Goal: Task Accomplishment & Management: Manage account settings

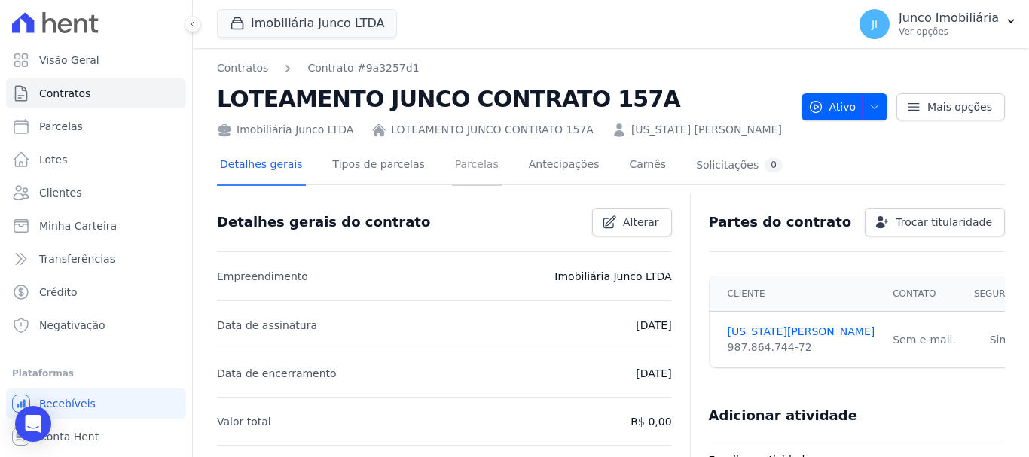
click at [460, 174] on link "Parcelas" at bounding box center [477, 166] width 50 height 40
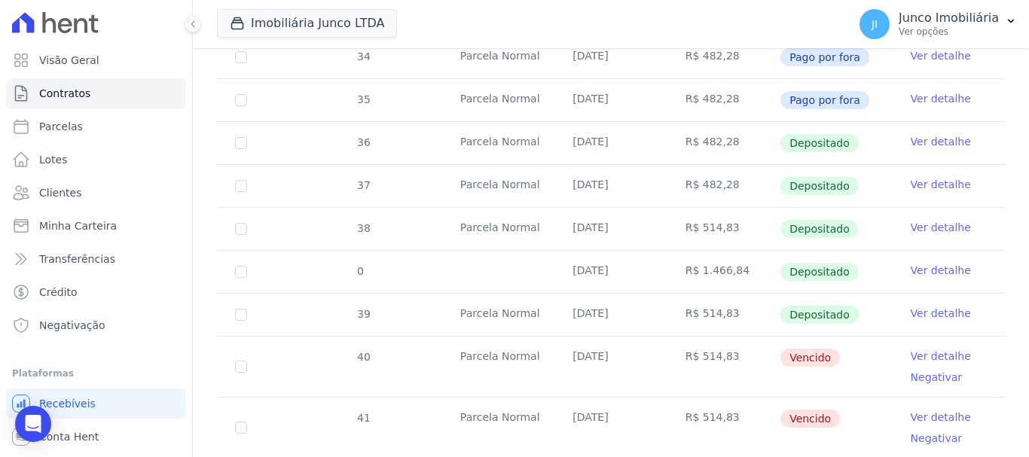
scroll to position [602, 0]
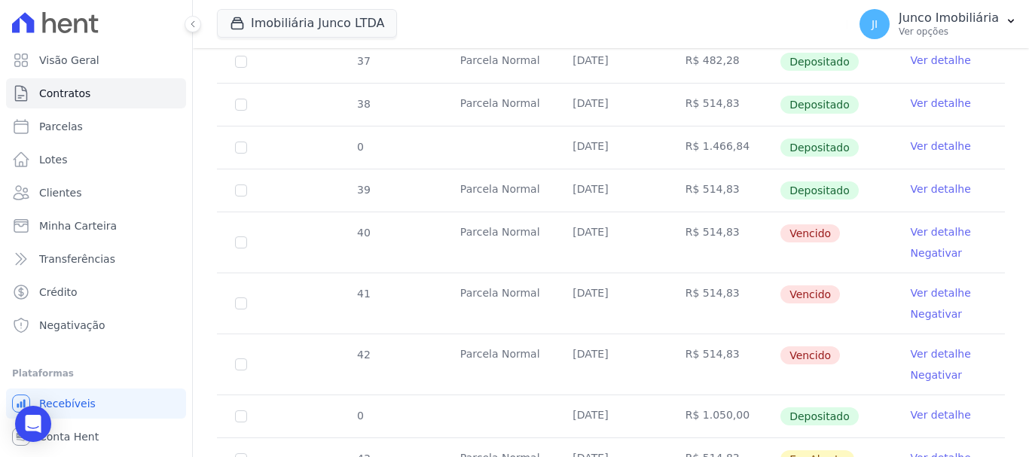
click at [919, 224] on link "Ver detalhe" at bounding box center [940, 231] width 60 height 15
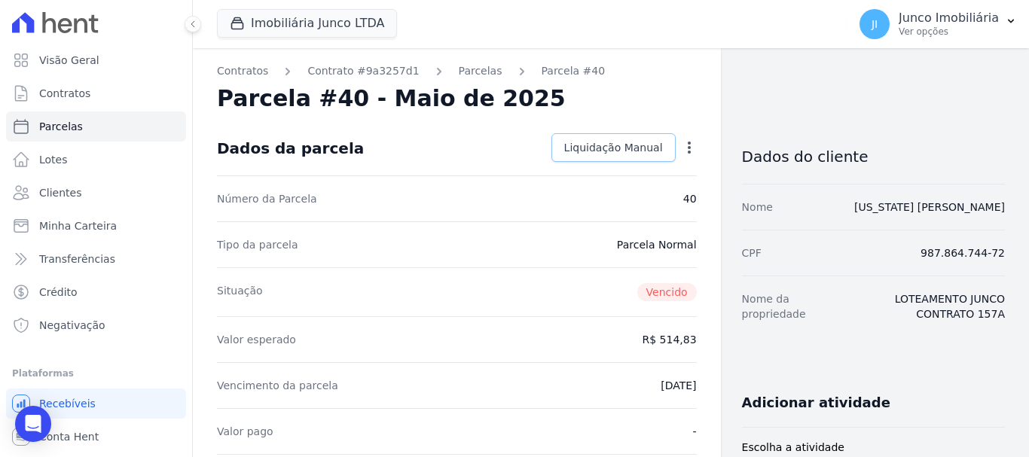
click at [628, 148] on span "Liquidação Manual" at bounding box center [613, 147] width 99 height 15
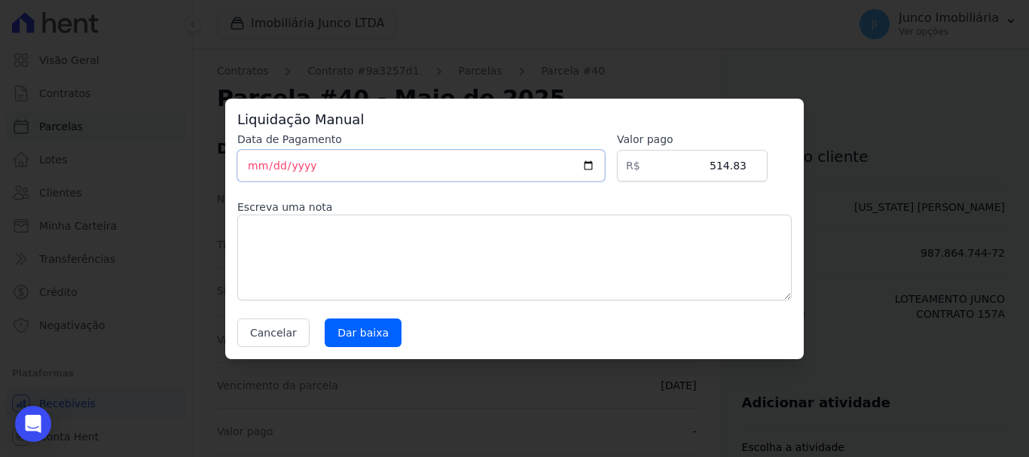
click at [600, 171] on input "[DATE]" at bounding box center [420, 166] width 367 height 32
type input "[DATE]"
click at [429, 253] on textarea at bounding box center [514, 258] width 554 height 86
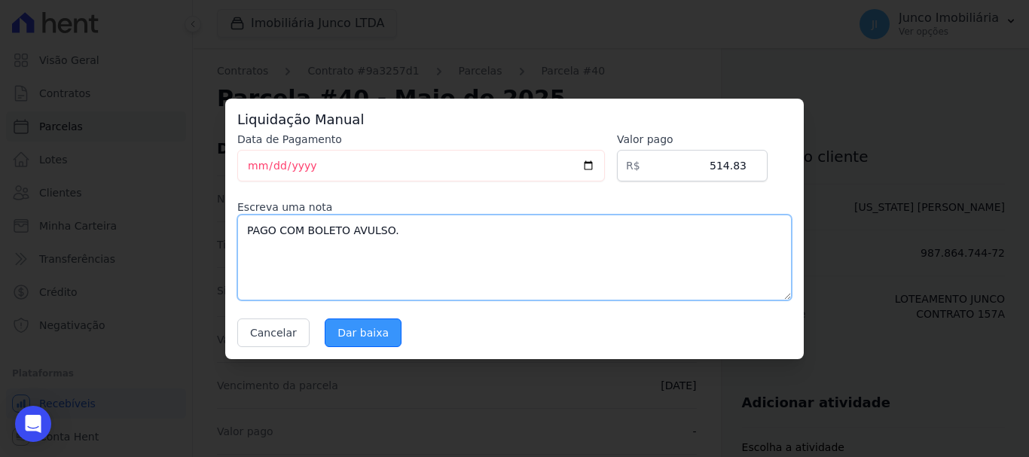
type textarea "PAGO COM BOLETO AVULSO."
click at [367, 329] on input "Dar baixa" at bounding box center [363, 332] width 77 height 29
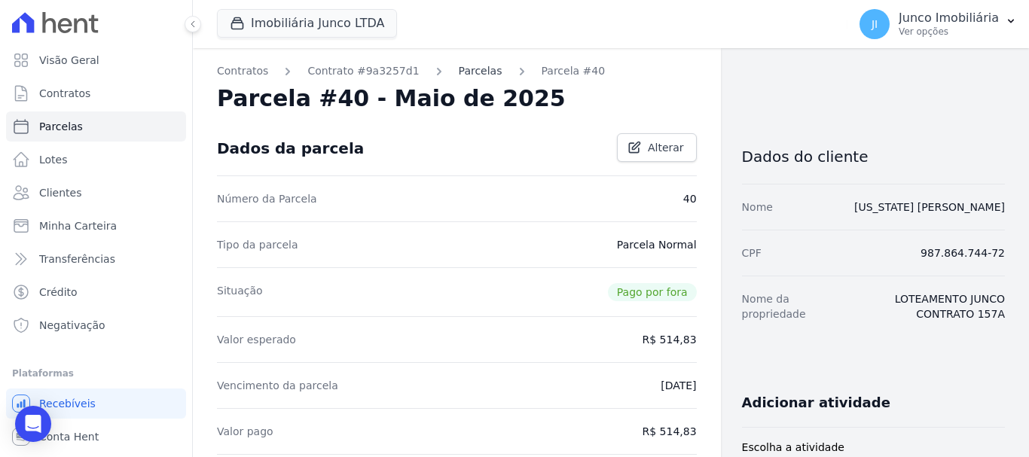
click at [459, 72] on link "Parcelas" at bounding box center [481, 71] width 44 height 16
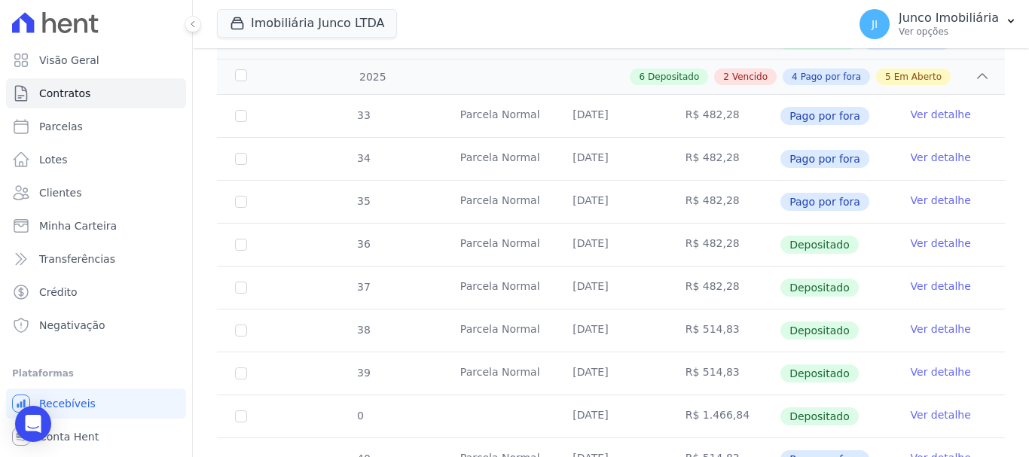
scroll to position [602, 0]
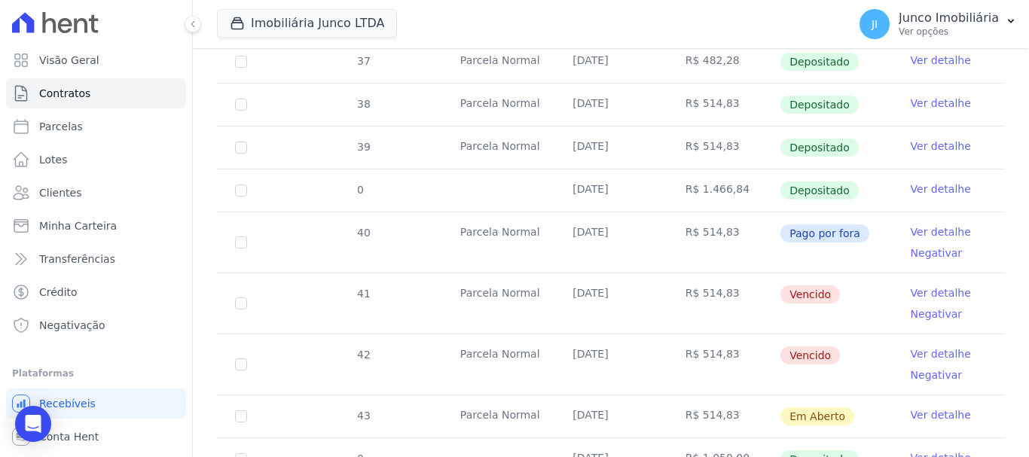
click at [937, 285] on link "Ver detalhe" at bounding box center [940, 292] width 60 height 15
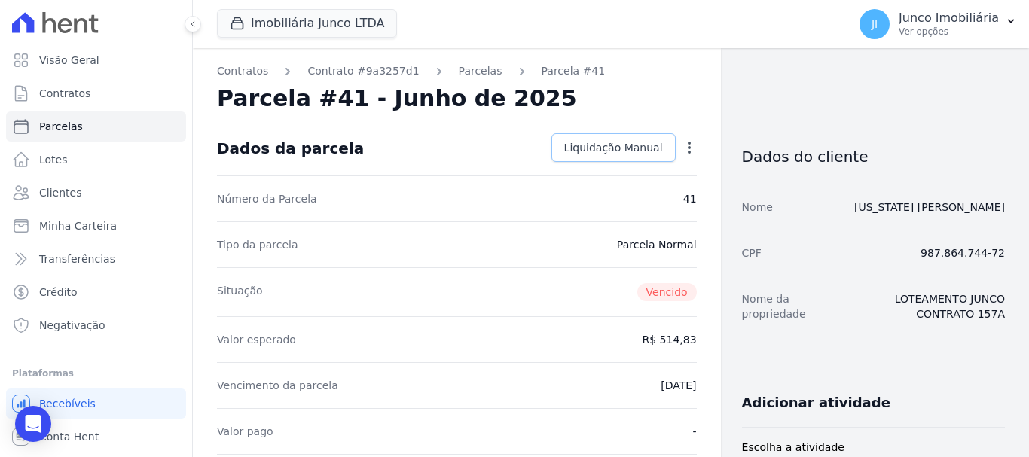
click at [640, 146] on span "Liquidação Manual" at bounding box center [613, 147] width 99 height 15
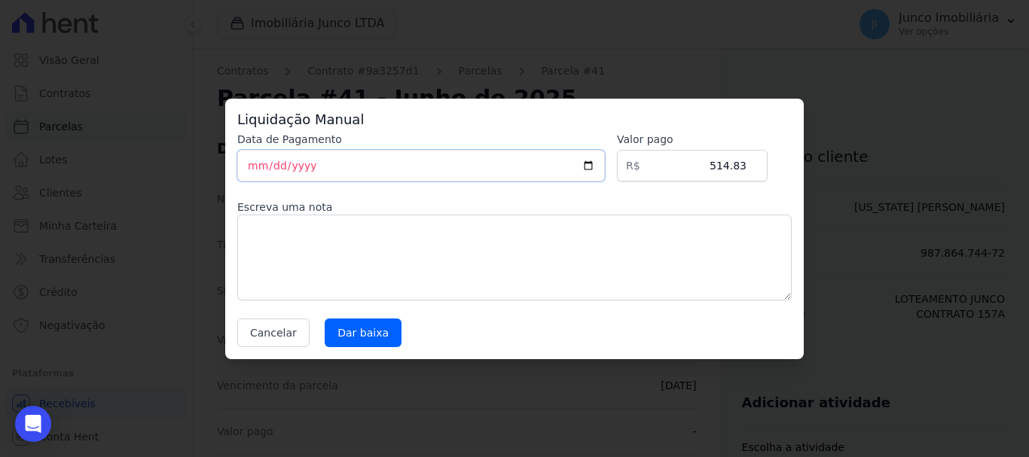
click at [599, 167] on input "[DATE]" at bounding box center [420, 166] width 367 height 32
type input "[DATE]"
click at [379, 240] on textarea at bounding box center [514, 258] width 554 height 86
paste textarea "PAGO COM BOLETO AVULSO."
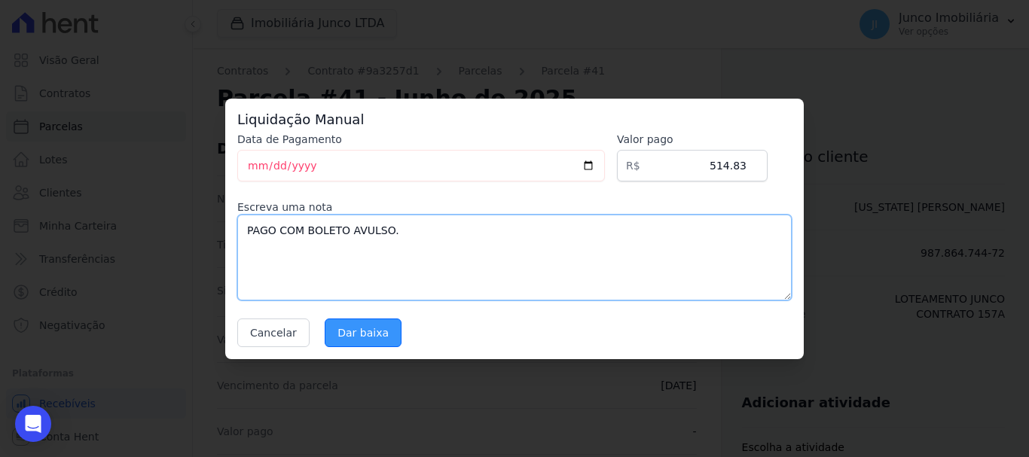
type textarea "PAGO COM BOLETO AVULSO."
click at [359, 334] on input "Dar baixa" at bounding box center [363, 332] width 77 height 29
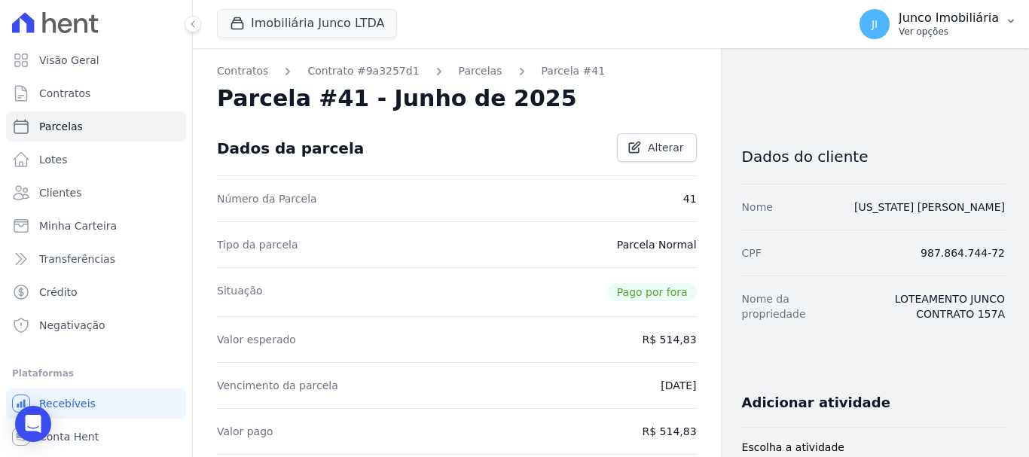
click at [937, 33] on p "Ver opções" at bounding box center [948, 32] width 100 height 12
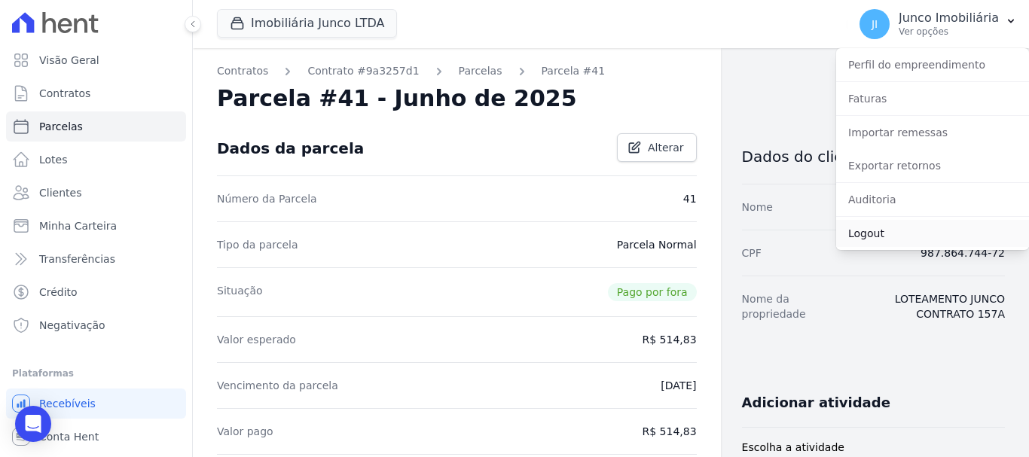
click at [876, 230] on link "Logout" at bounding box center [932, 233] width 193 height 27
